Goal: Find specific page/section: Find specific page/section

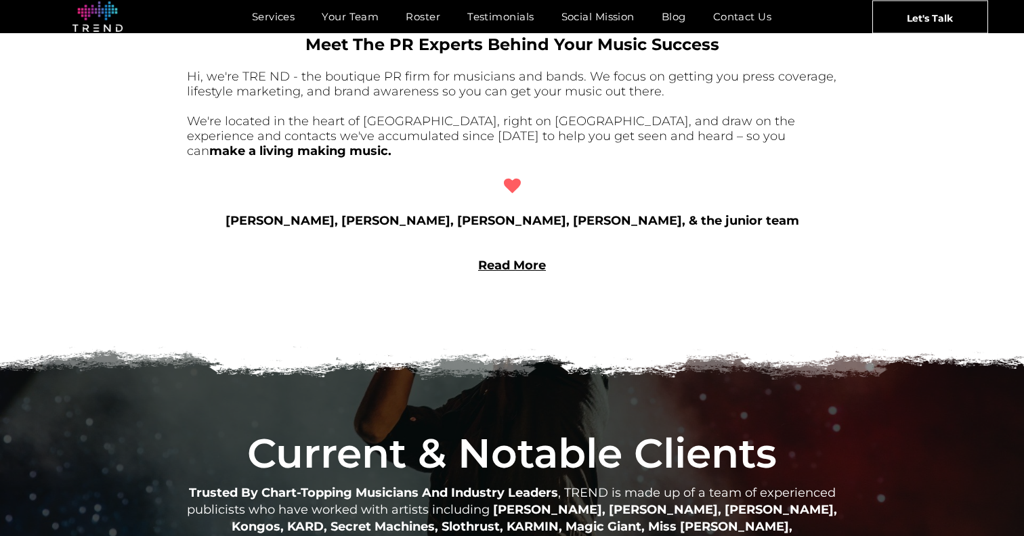
scroll to position [1143, 0]
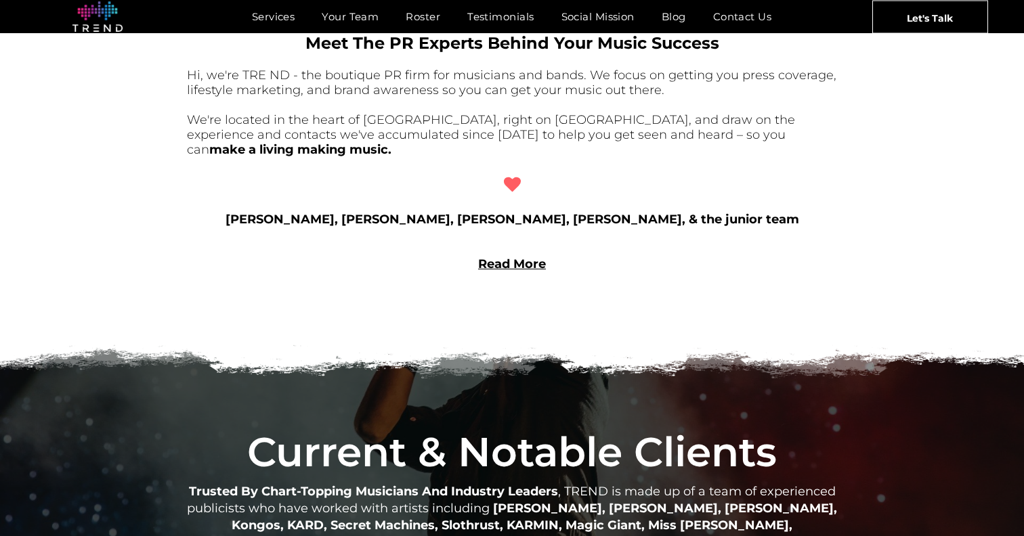
click at [517, 257] on link "Read More" at bounding box center [512, 264] width 68 height 15
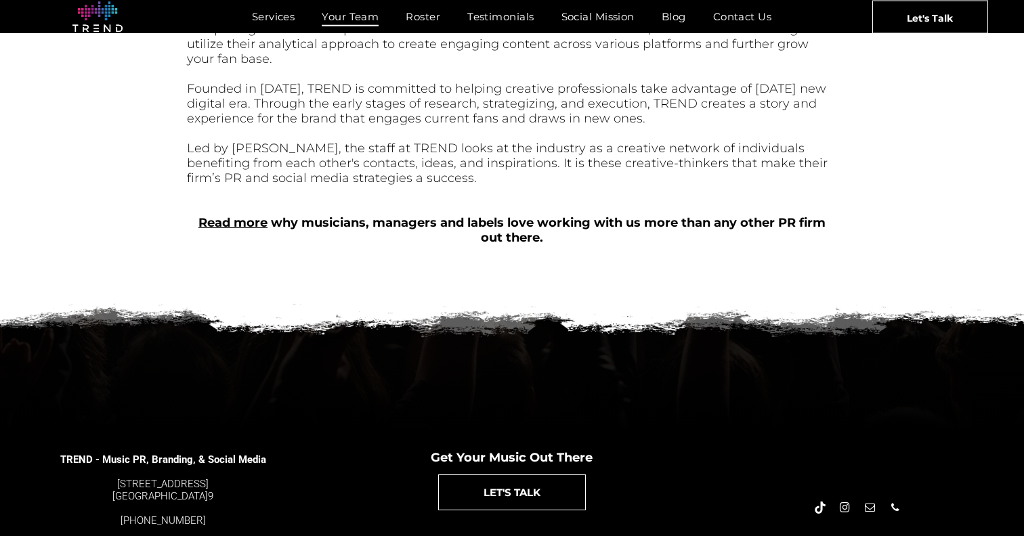
scroll to position [613, 0]
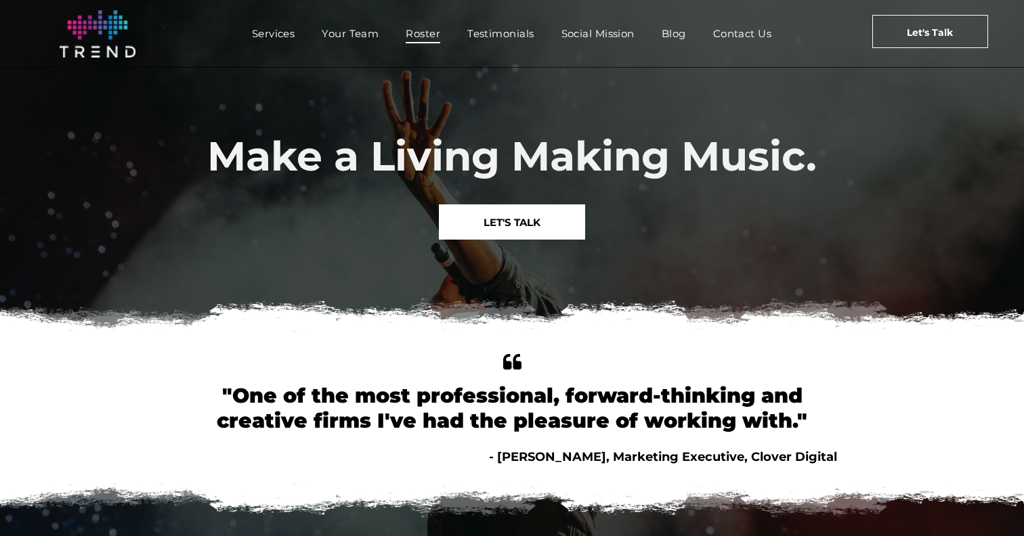
click at [427, 28] on span "Roster" at bounding box center [423, 34] width 35 height 20
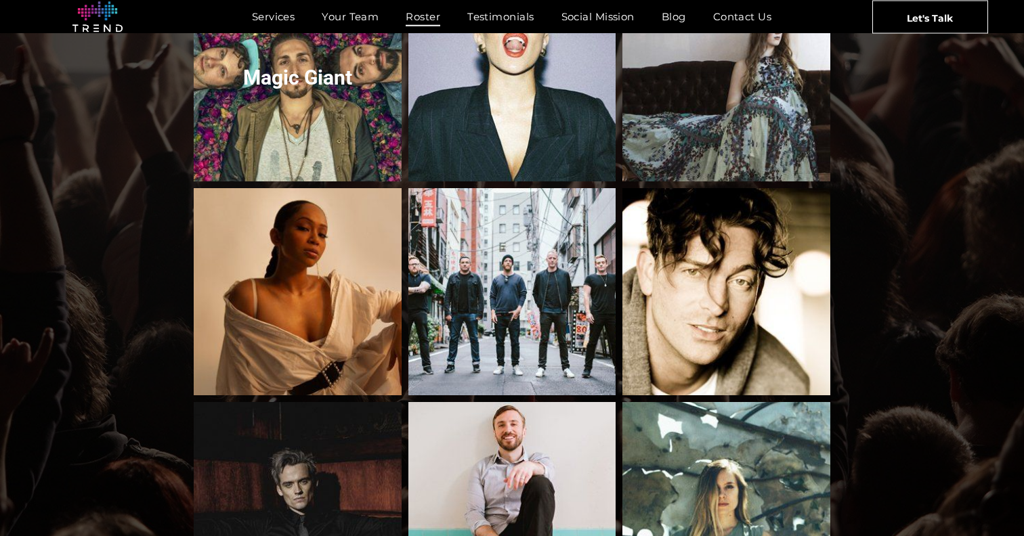
scroll to position [1467, 0]
